Goal: Task Accomplishment & Management: Manage account settings

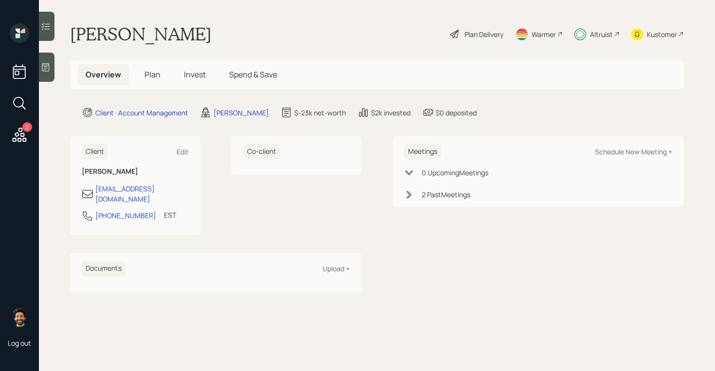
click at [189, 77] on span "Invest" at bounding box center [195, 74] width 22 height 11
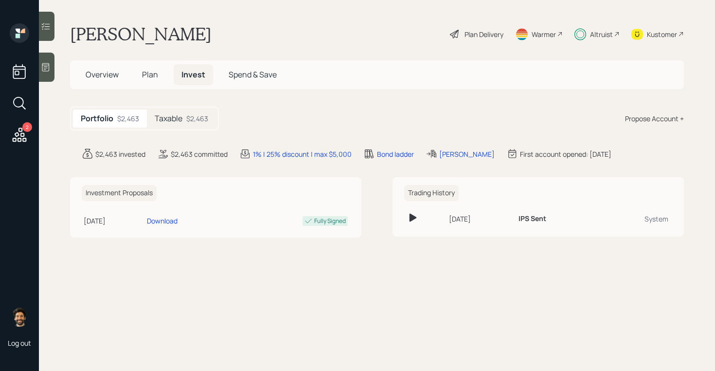
click at [182, 122] on h5 "Taxable" at bounding box center [169, 118] width 28 height 9
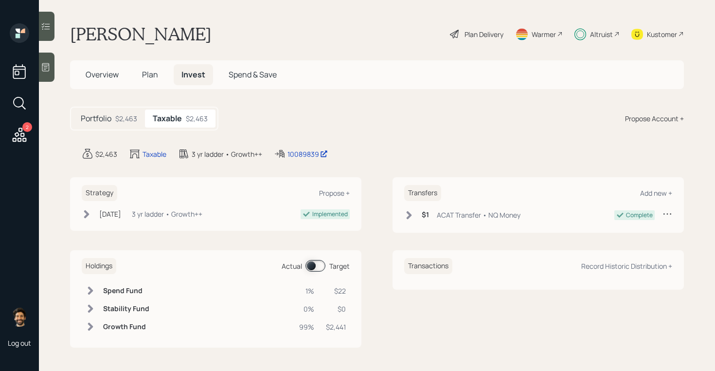
click at [312, 265] on span at bounding box center [316, 266] width 20 height 12
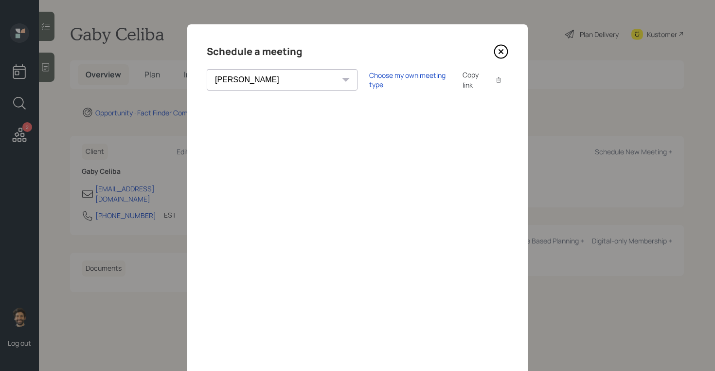
select select "round-robin"
